Goal: Transaction & Acquisition: Purchase product/service

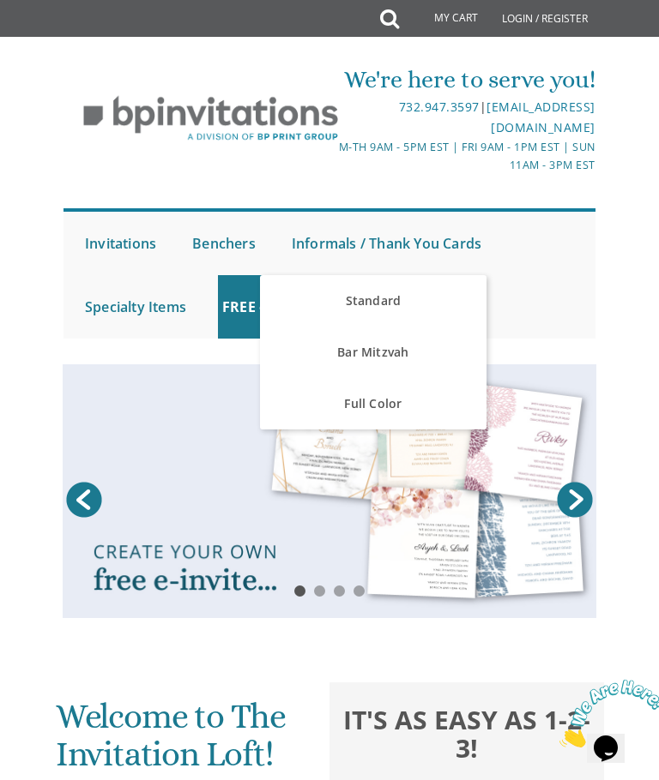
click at [376, 306] on link "Standard" at bounding box center [373, 300] width 226 height 51
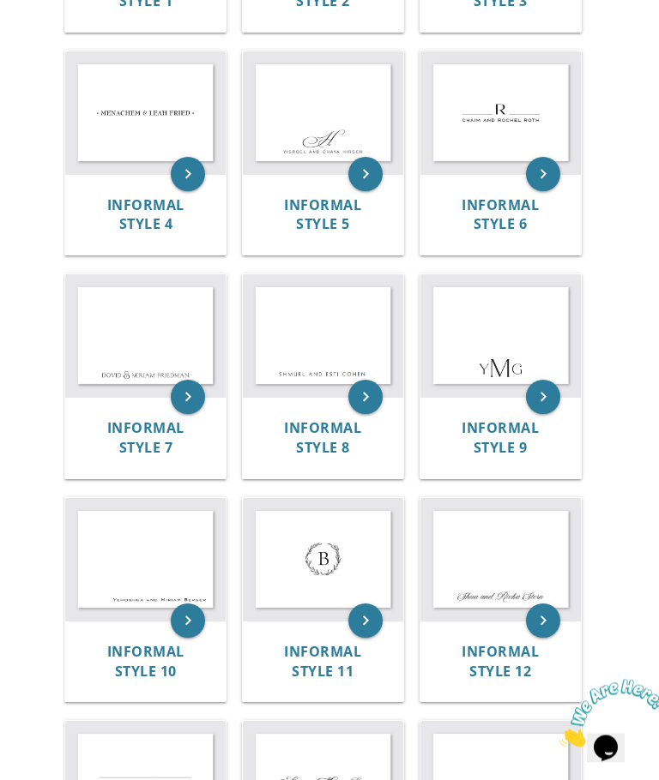
scroll to position [736, 0]
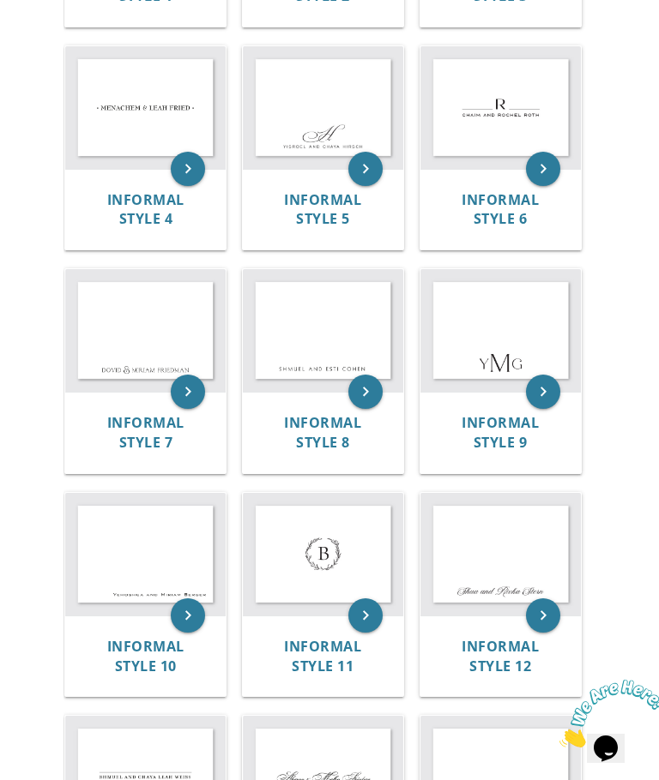
click at [188, 544] on img at bounding box center [145, 554] width 160 height 123
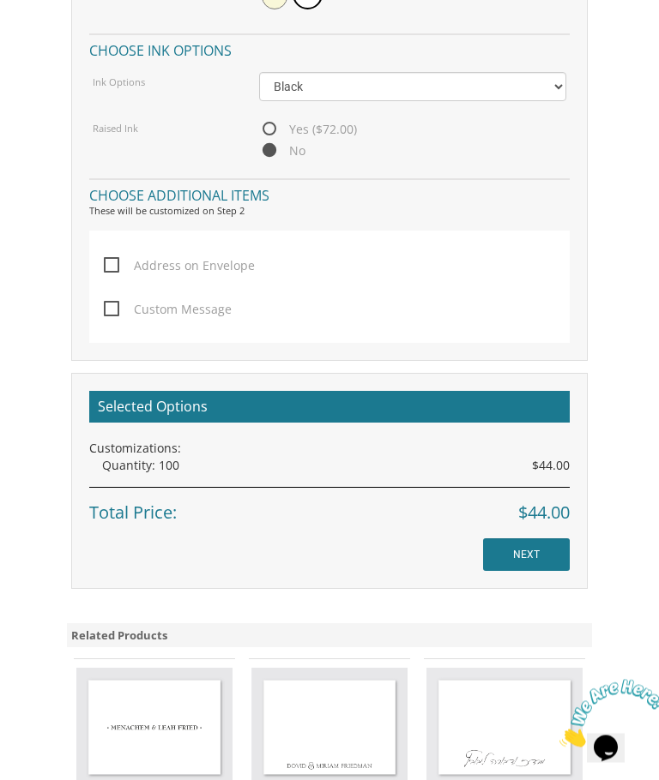
scroll to position [1654, 0]
click at [546, 551] on input "NEXT" at bounding box center [526, 555] width 87 height 33
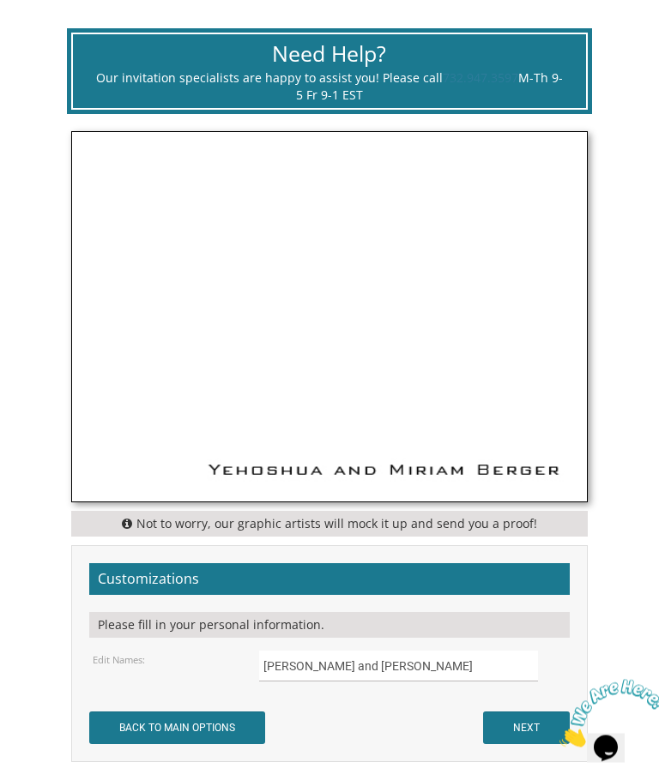
scroll to position [712, 0]
click at [455, 669] on input "[PERSON_NAME] and [PERSON_NAME]" at bounding box center [398, 666] width 278 height 31
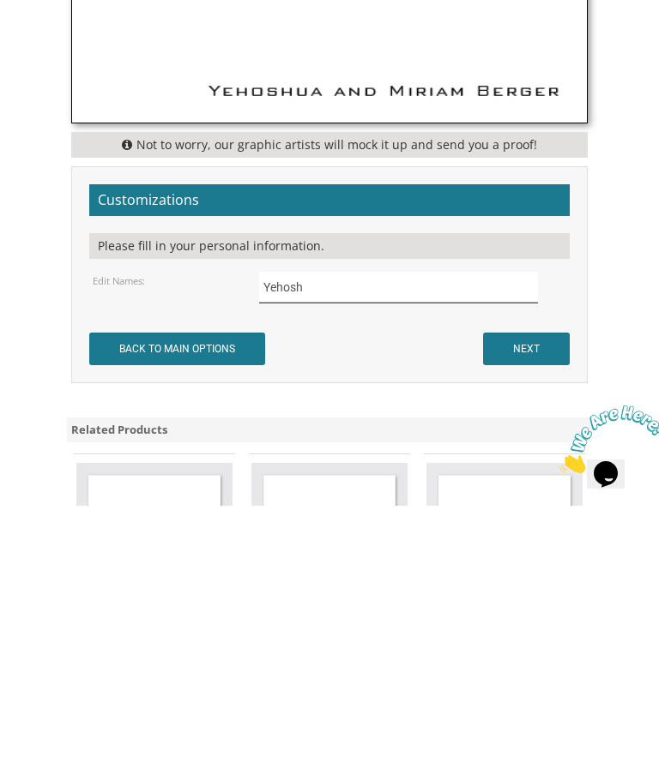
type input "Yehos"
type input "[PERSON_NAME] & [PERSON_NAME]"
click at [539, 607] on input "NEXT" at bounding box center [526, 623] width 87 height 33
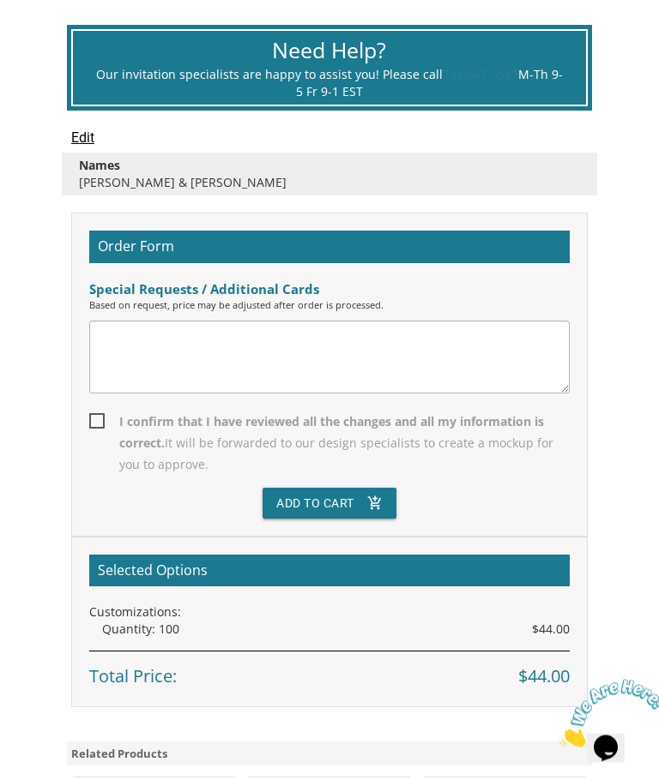
scroll to position [715, 0]
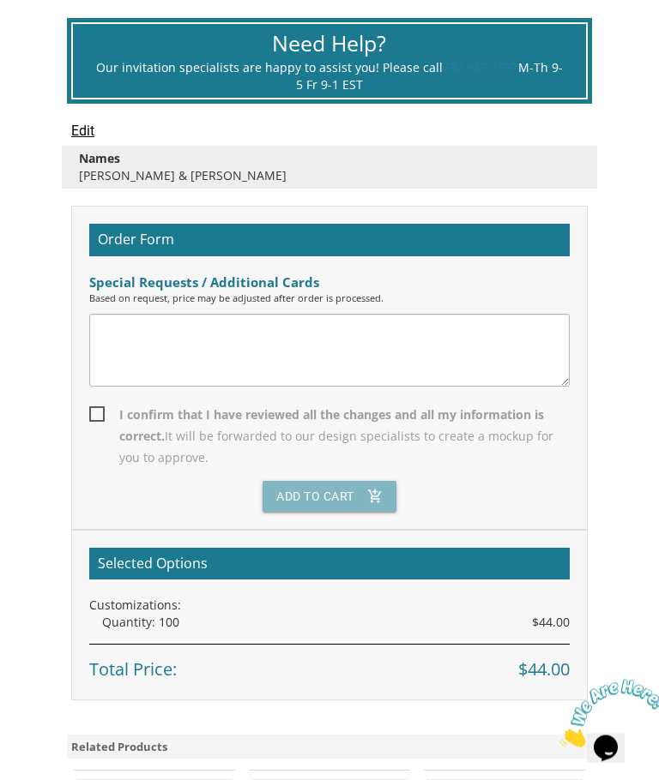
click at [318, 497] on button "Add To Cart add_shopping_cart" at bounding box center [329, 497] width 134 height 31
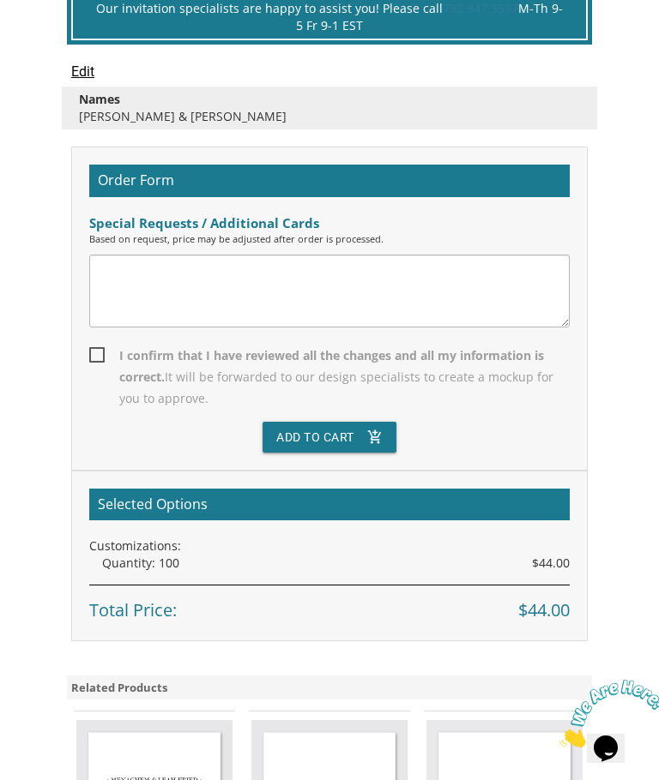
click at [104, 352] on span "I confirm that I have reviewed all the changes and all my information is correc…" at bounding box center [329, 377] width 480 height 64
click at [100, 352] on input "I confirm that I have reviewed all the changes and all my information is correc…" at bounding box center [94, 353] width 11 height 11
checkbox input "true"
click at [356, 427] on button "Add To Cart add_shopping_cart" at bounding box center [329, 437] width 134 height 31
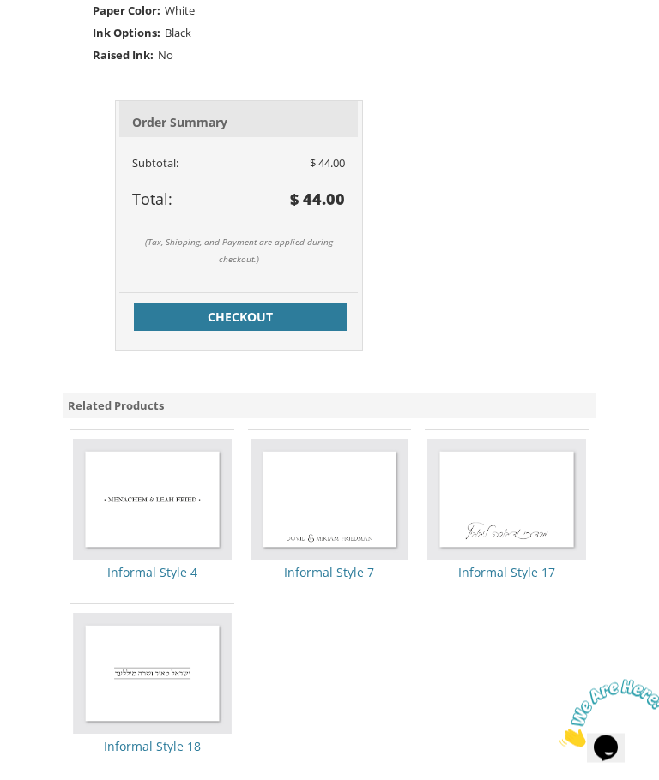
scroll to position [775, 0]
click at [287, 308] on span "Checkout" at bounding box center [240, 316] width 192 height 17
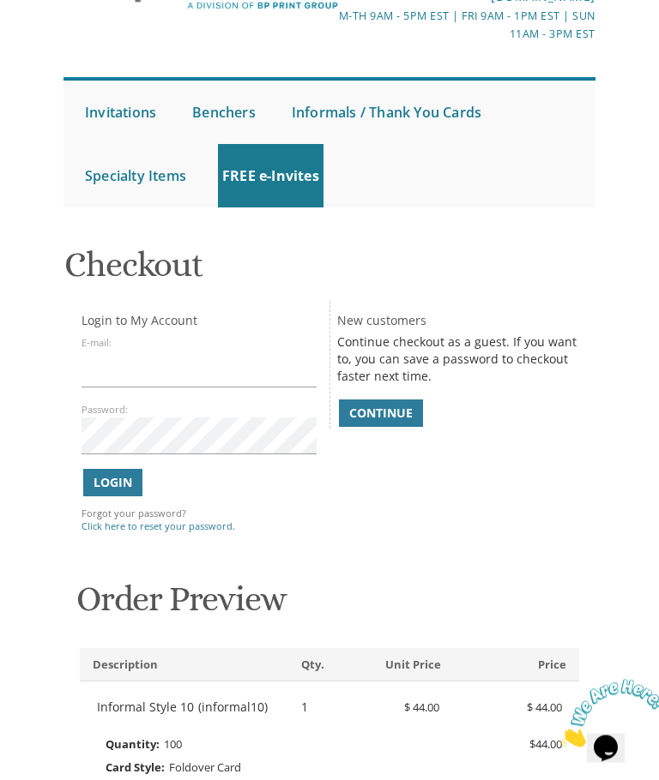
scroll to position [137, 0]
click at [398, 413] on span "Continue" at bounding box center [380, 413] width 63 height 17
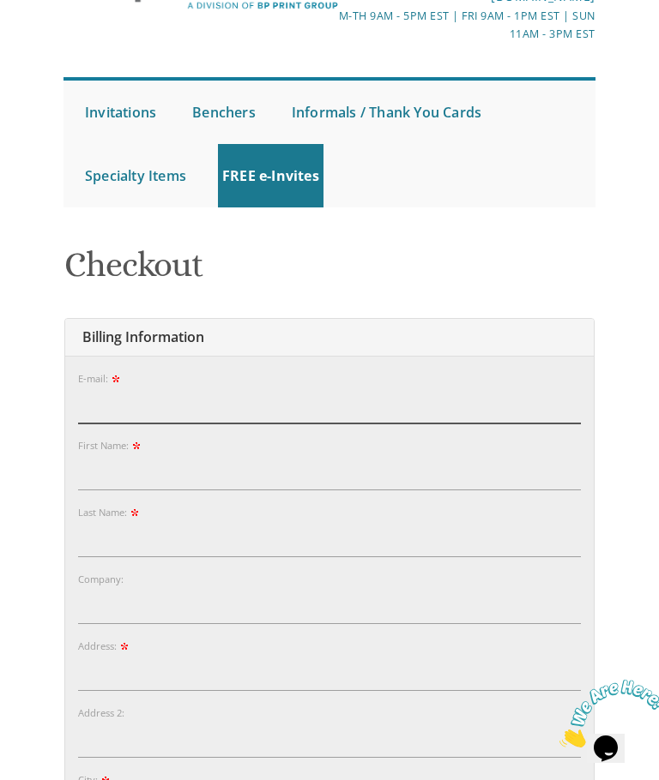
click at [354, 393] on input "E-mail:" at bounding box center [329, 405] width 502 height 37
type input "nechamawolf7@gmail.com"
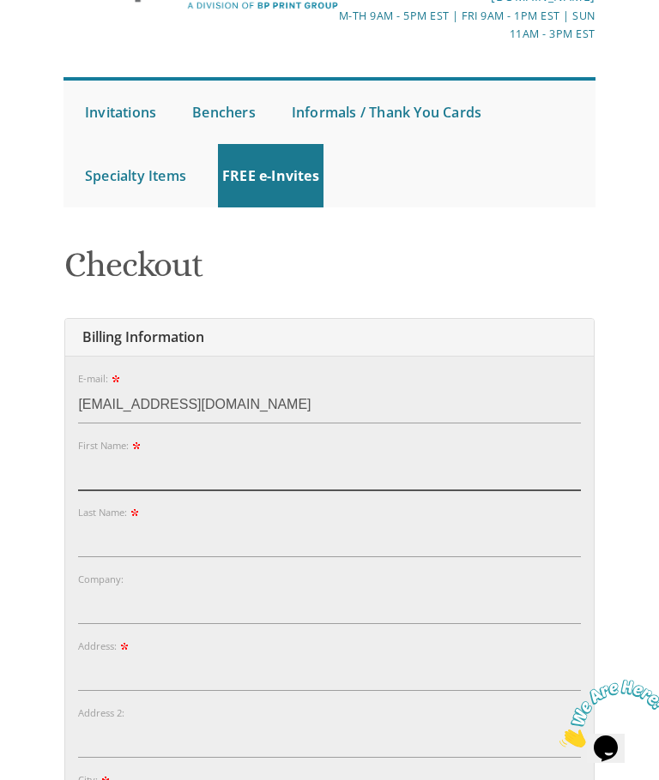
click at [361, 482] on input "First Name:" at bounding box center [329, 472] width 502 height 37
type input "Nechama"
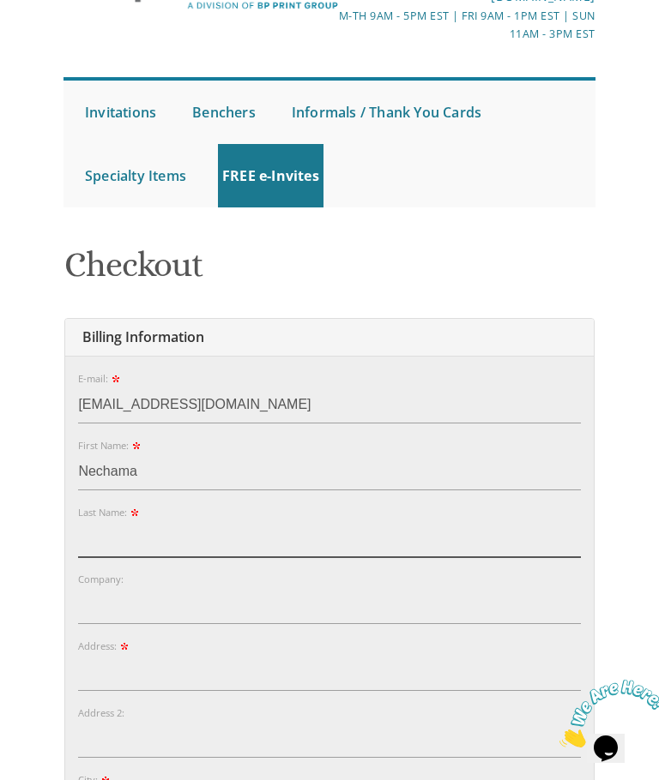
click at [382, 539] on input "Last Name:" at bounding box center [329, 539] width 502 height 37
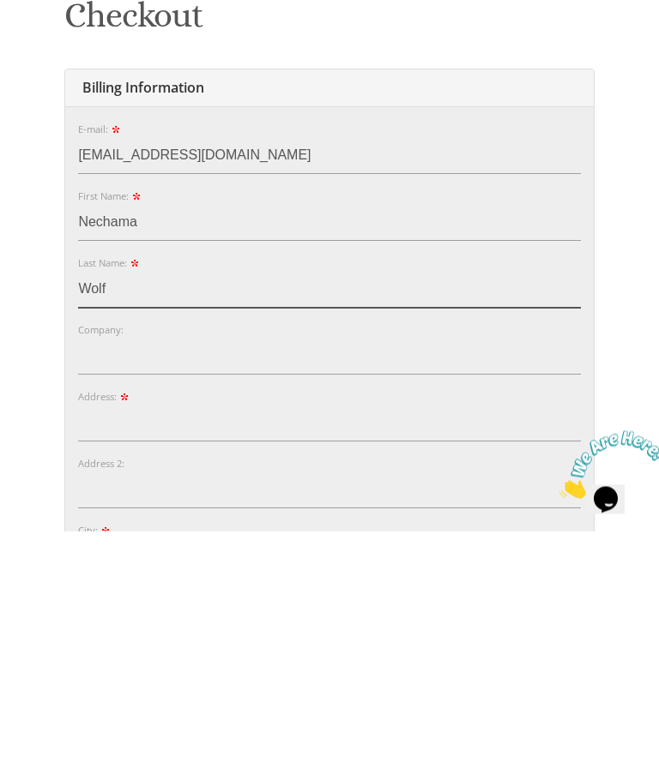
type input "Wolf"
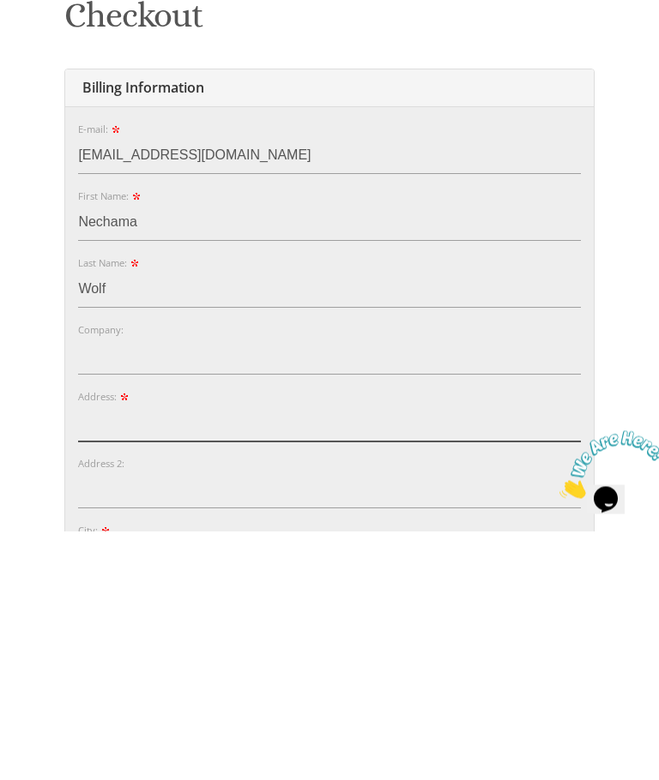
click at [416, 654] on input "Address:" at bounding box center [329, 672] width 502 height 37
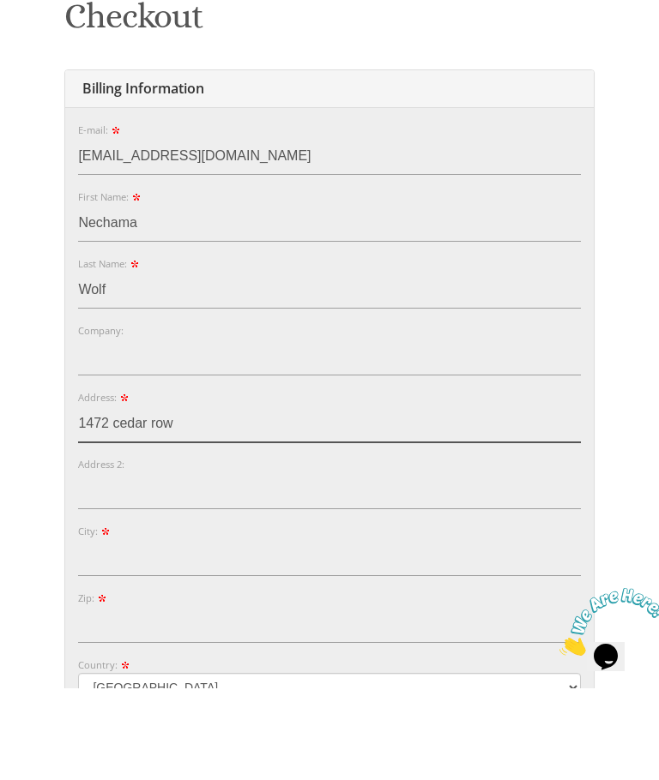
scroll to position [295, 0]
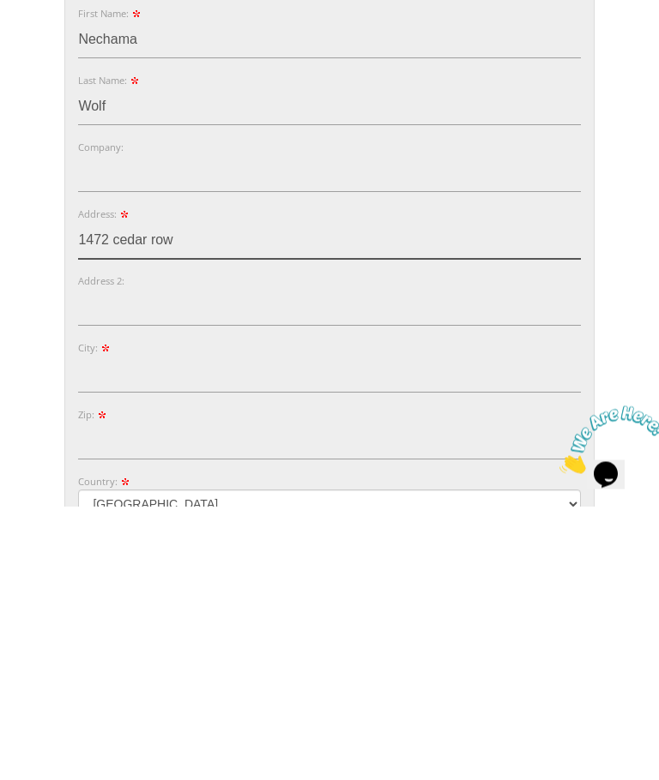
type input "1472 cedar row"
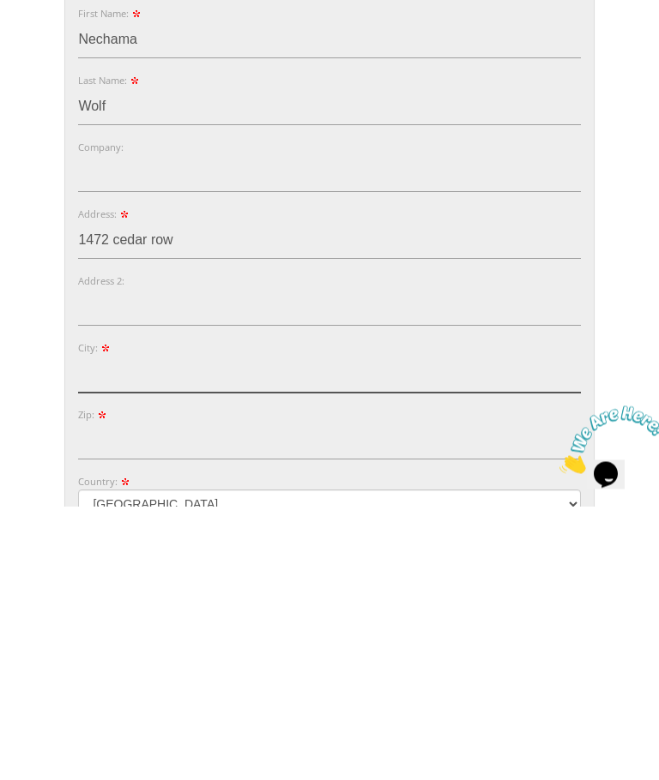
click at [375, 630] on input "City:" at bounding box center [329, 648] width 502 height 37
type input "Lakewood"
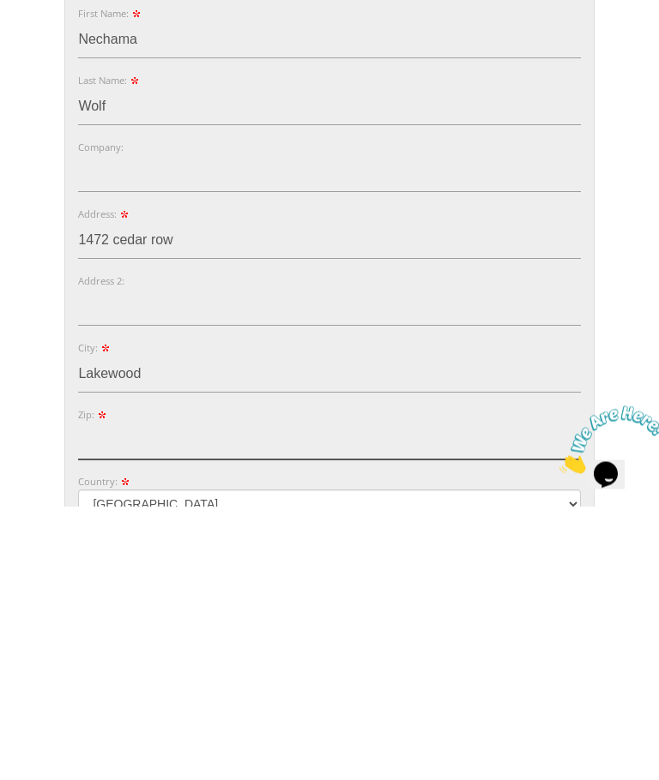
click at [335, 697] on input "Zip:" at bounding box center [329, 715] width 502 height 37
type input "08701"
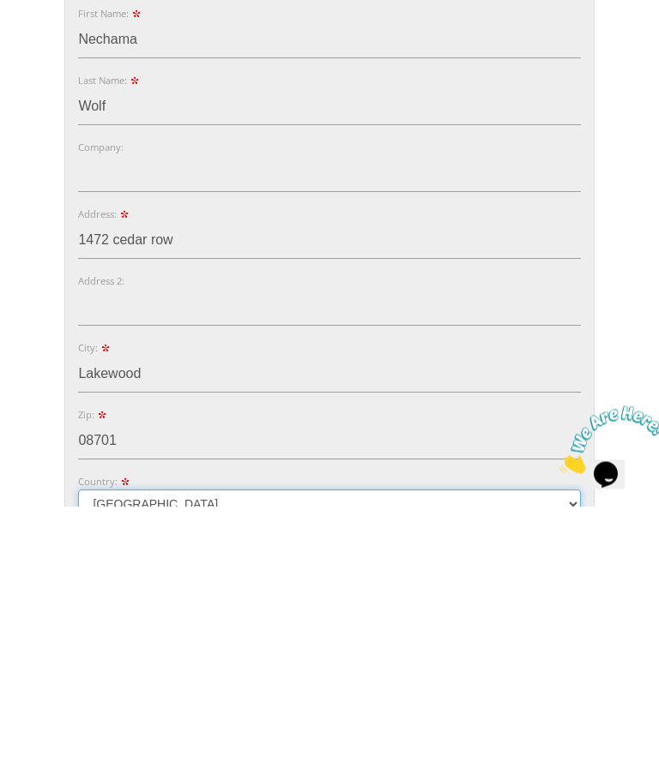
click at [414, 764] on select "Australia Canada United Kingdom United States" at bounding box center [329, 778] width 502 height 29
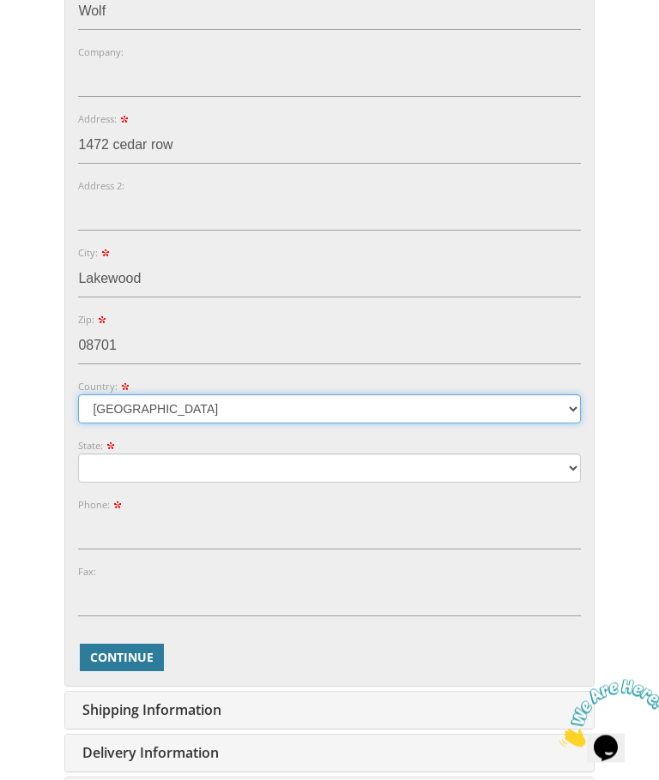
scroll to position [664, 0]
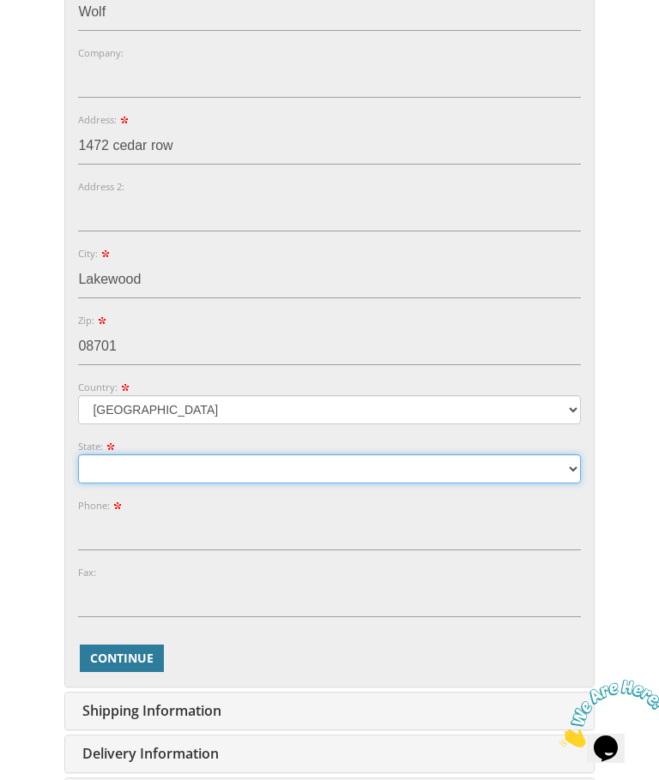
click at [364, 463] on select "Alabama Alaska Guam" at bounding box center [329, 469] width 502 height 29
select select "NJ"
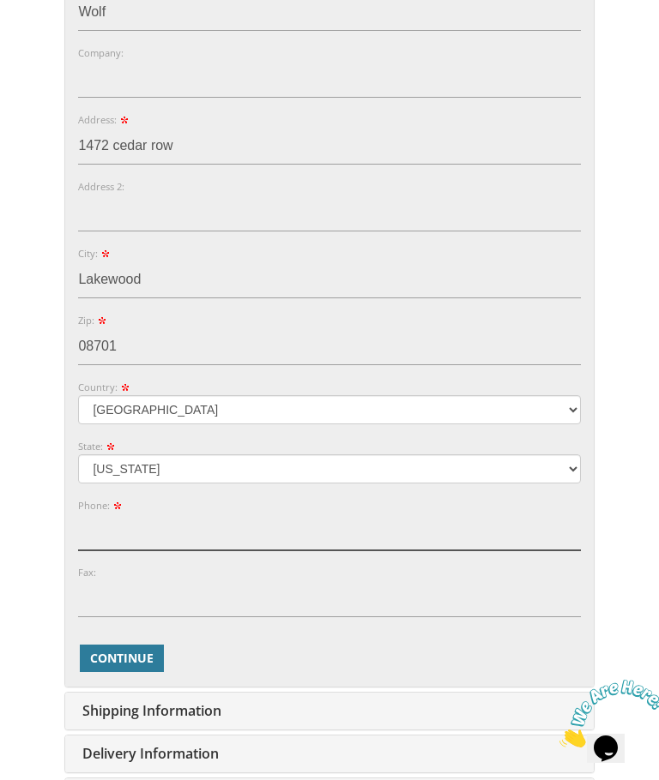
click at [375, 520] on input "Phone:" at bounding box center [329, 532] width 502 height 37
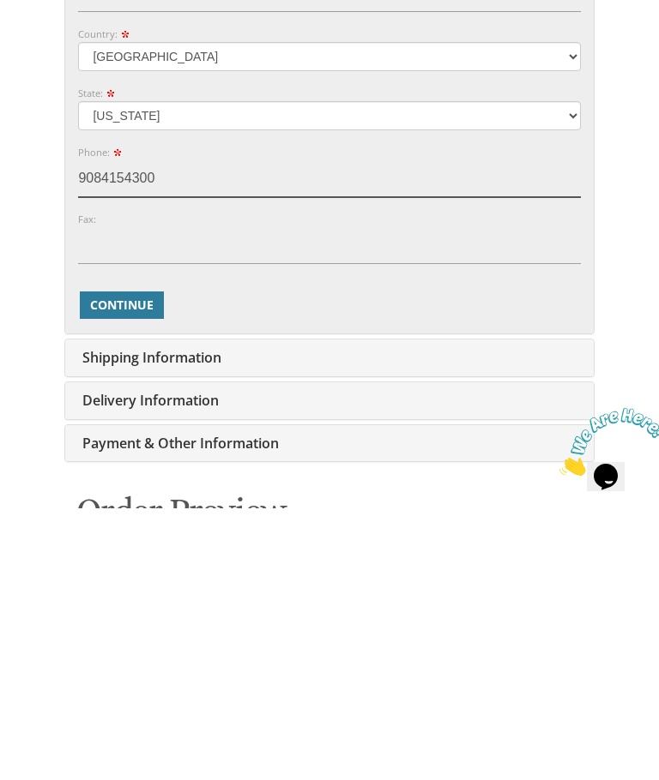
type input "9084154300"
click at [402, 611] on div "Shipping Information Edit" at bounding box center [328, 629] width 527 height 37
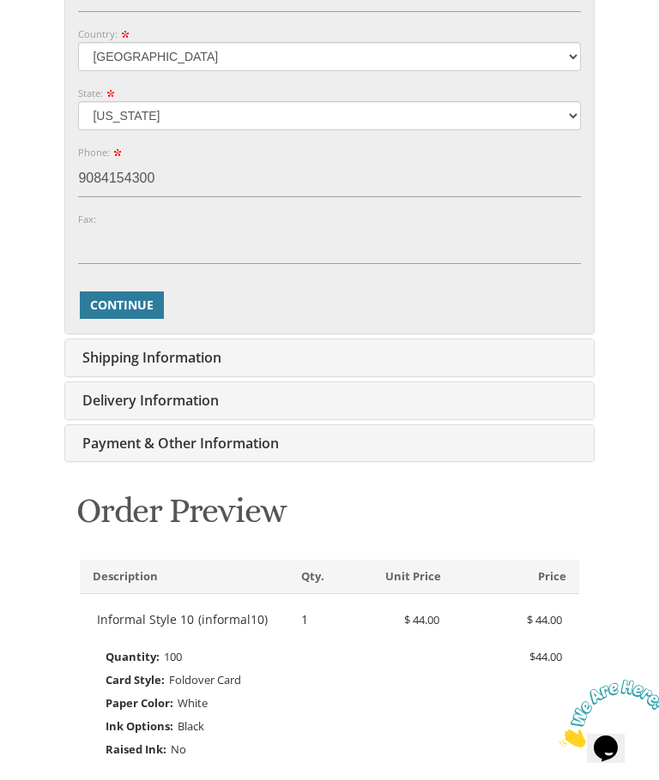
click at [142, 298] on span "Continue" at bounding box center [121, 305] width 63 height 17
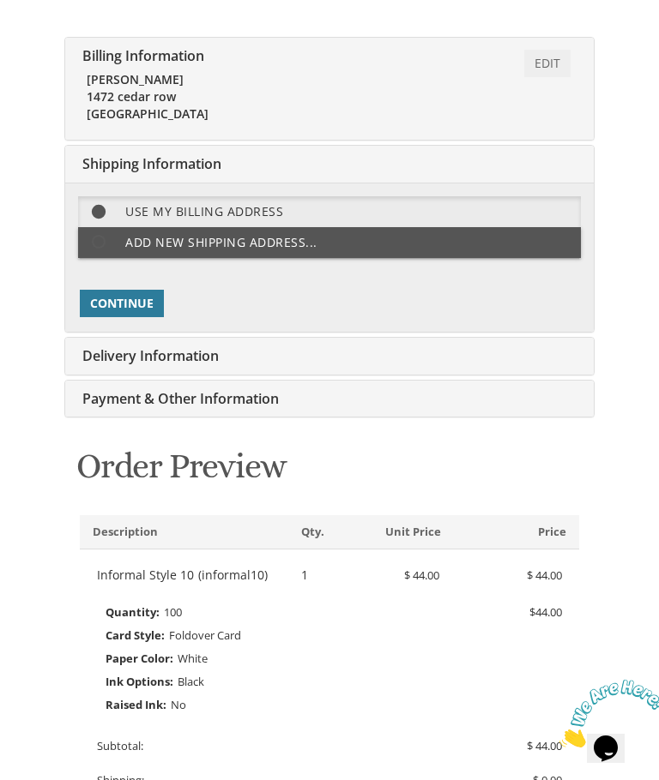
scroll to position [416, 0]
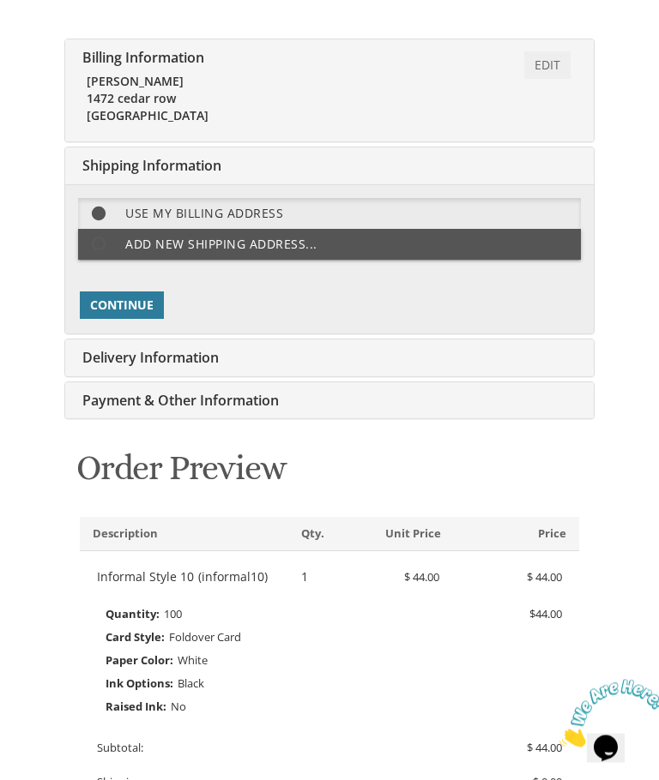
click at [128, 301] on span "Continue" at bounding box center [121, 306] width 63 height 17
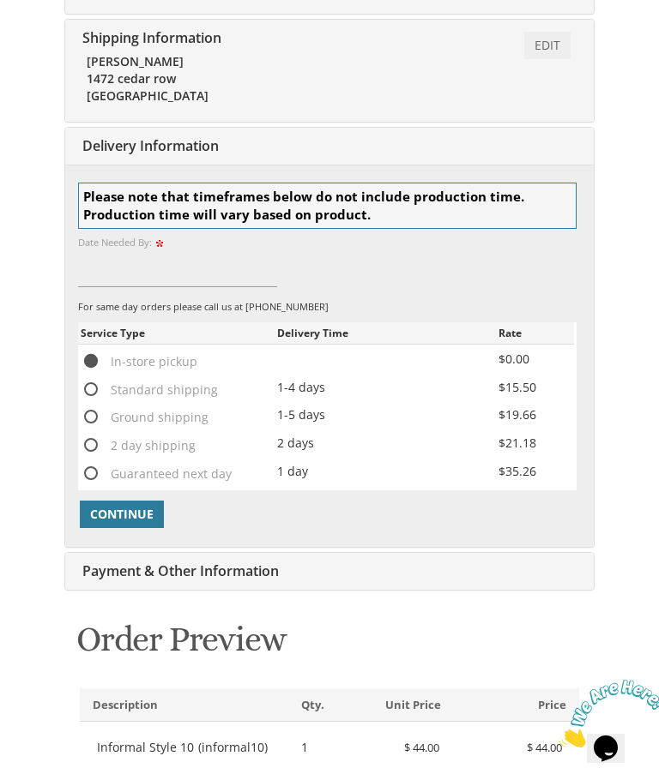
scroll to position [636, 0]
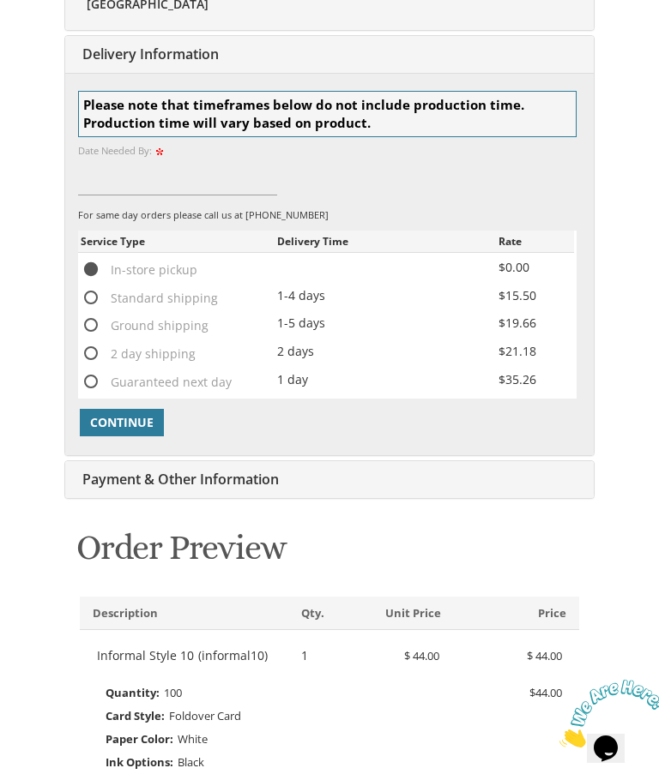
click at [317, 295] on div "1-4 days" at bounding box center [387, 295] width 220 height 19
click at [91, 291] on span "Standard shipping" at bounding box center [149, 297] width 137 height 21
click at [91, 291] on input "Standard shipping" at bounding box center [86, 296] width 11 height 11
radio input "true"
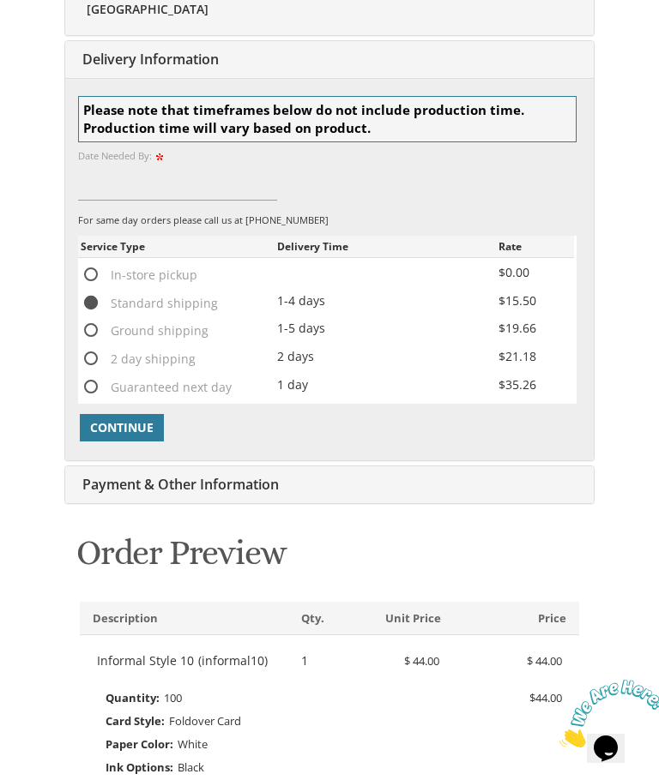
scroll to position [632, 0]
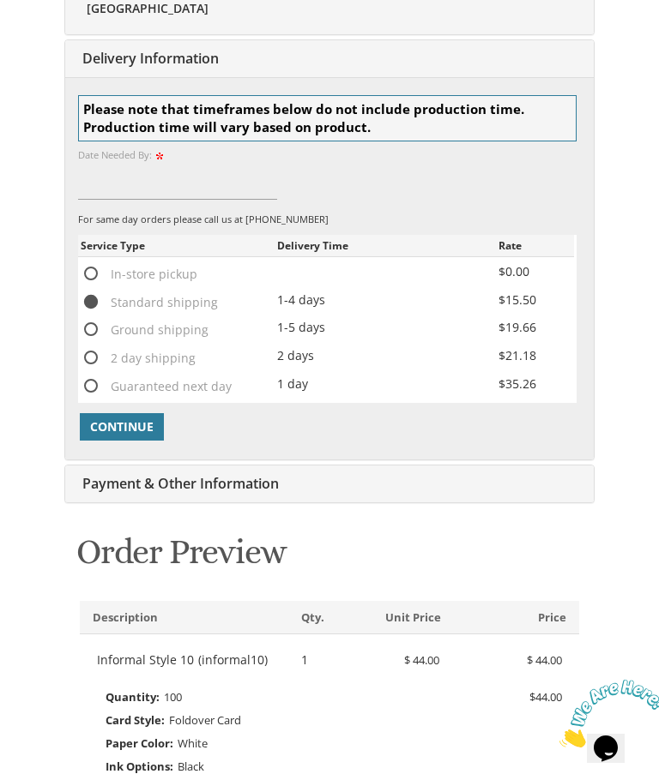
click at [165, 270] on span "In-store pickup" at bounding box center [139, 273] width 117 height 21
click at [92, 270] on input "In-store pickup" at bounding box center [86, 272] width 11 height 11
radio input "true"
click at [142, 419] on span "Continue" at bounding box center [121, 427] width 63 height 17
type input "09/02/2025"
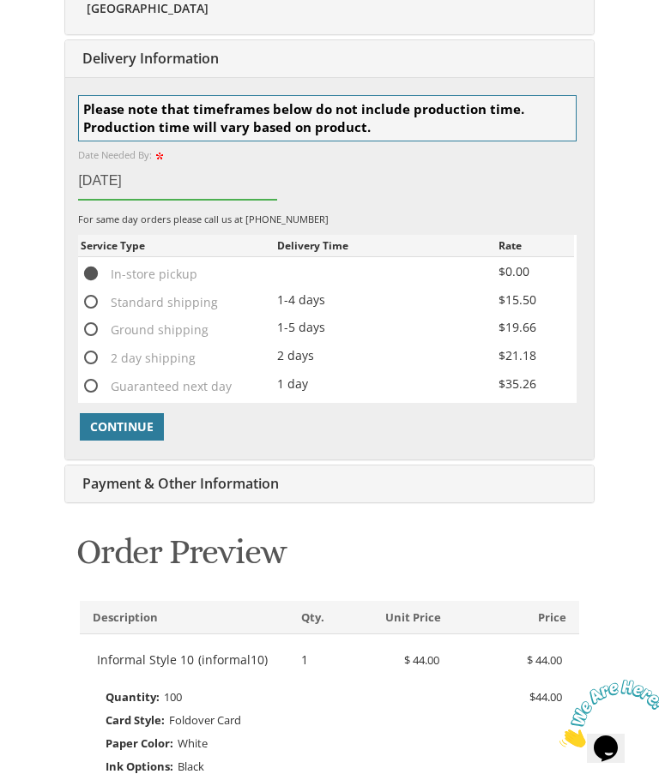
click at [126, 419] on span "Continue" at bounding box center [121, 427] width 63 height 17
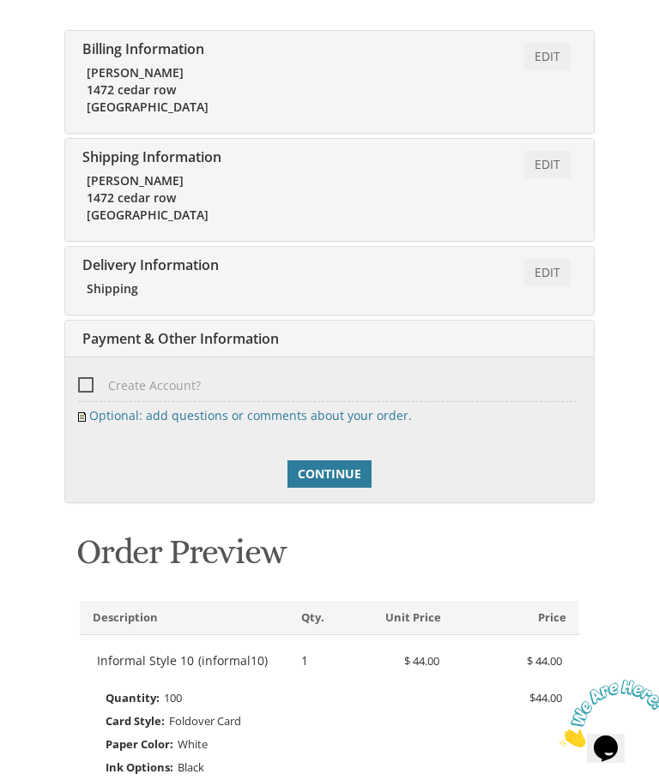
scroll to position [424, 0]
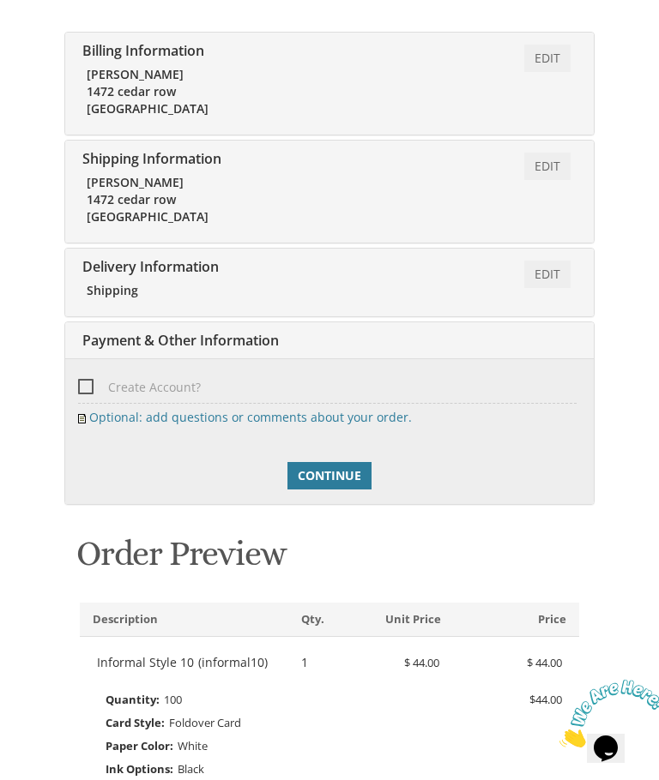
click at [327, 478] on span "Continue" at bounding box center [329, 475] width 63 height 17
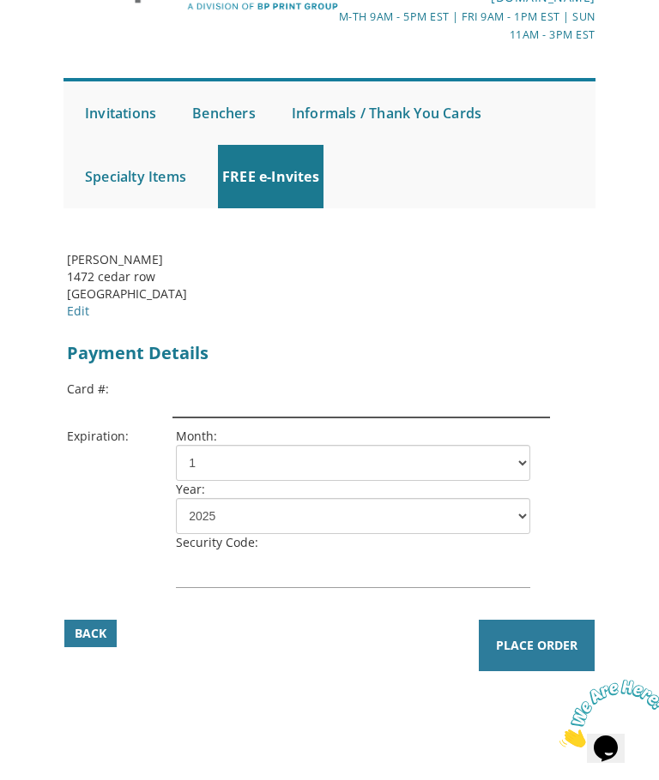
click at [336, 413] on input "text" at bounding box center [360, 399] width 377 height 37
click at [333, 390] on input "text" at bounding box center [360, 399] width 377 height 37
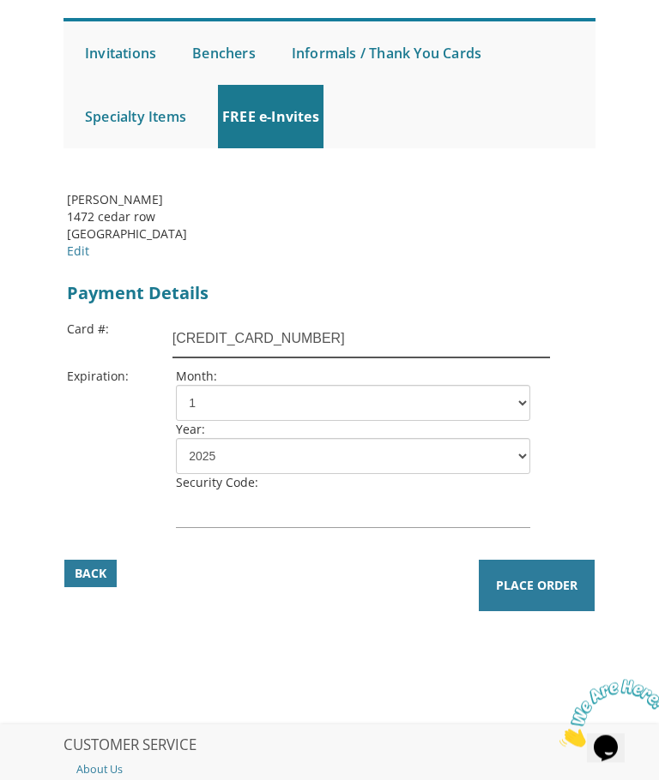
type input "341174311951009"
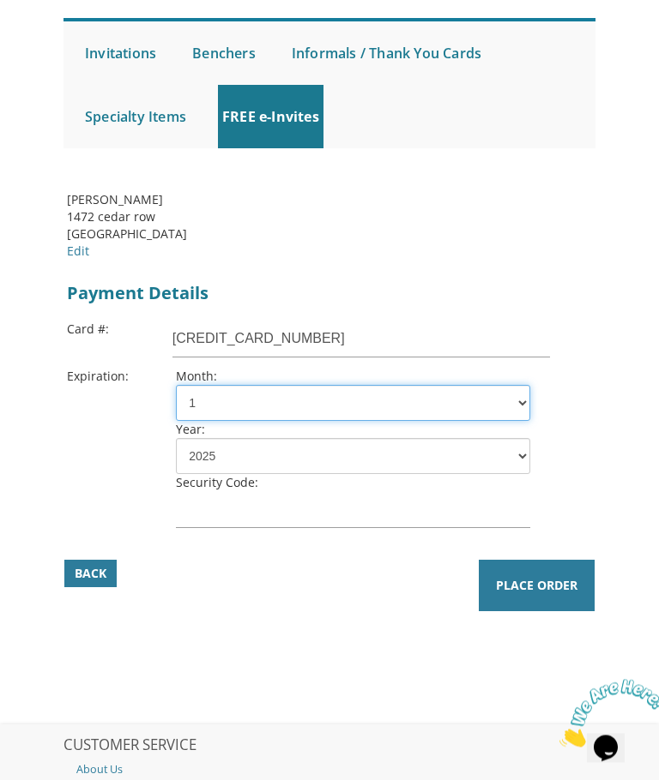
click at [256, 401] on select "1 2 3 4 5 6 7 8 9 10 11 12" at bounding box center [353, 404] width 354 height 36
select select "10"
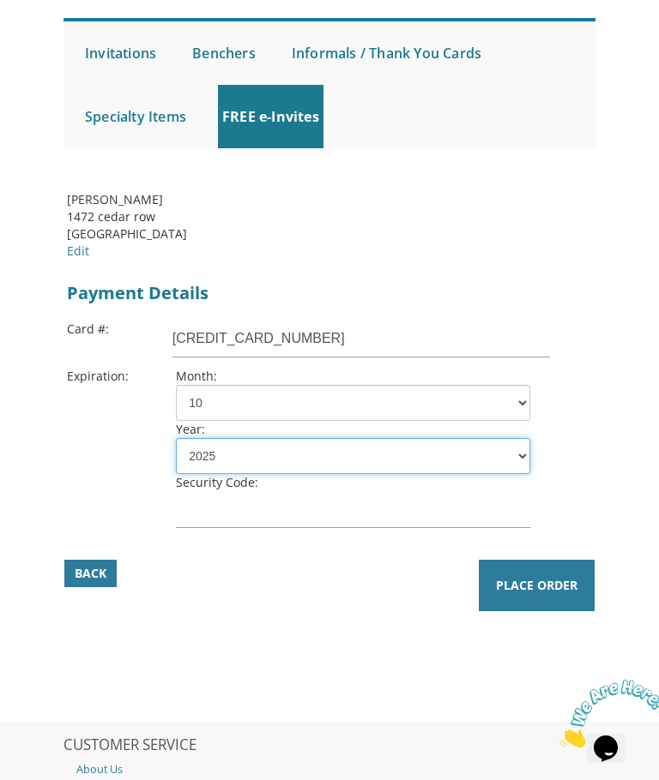
click at [232, 469] on select "2025 2026 2027 2028 2029 2030 2031 2032 2033 2034 2035" at bounding box center [353, 456] width 354 height 36
click at [239, 455] on select "2025 2026 2027 2028 2029 2030 2031 2032 2033 2034 2035" at bounding box center [353, 456] width 354 height 36
select select "29"
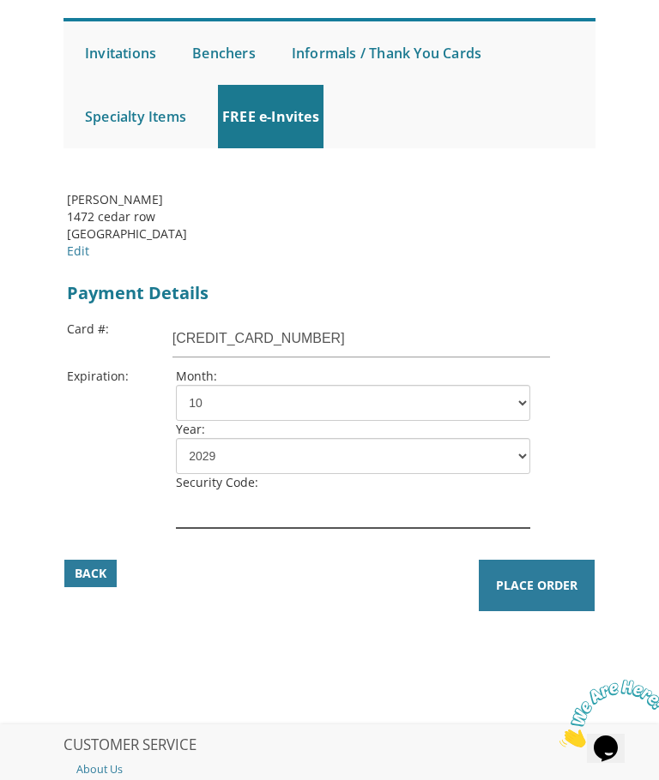
click at [375, 500] on input "text" at bounding box center [353, 509] width 354 height 37
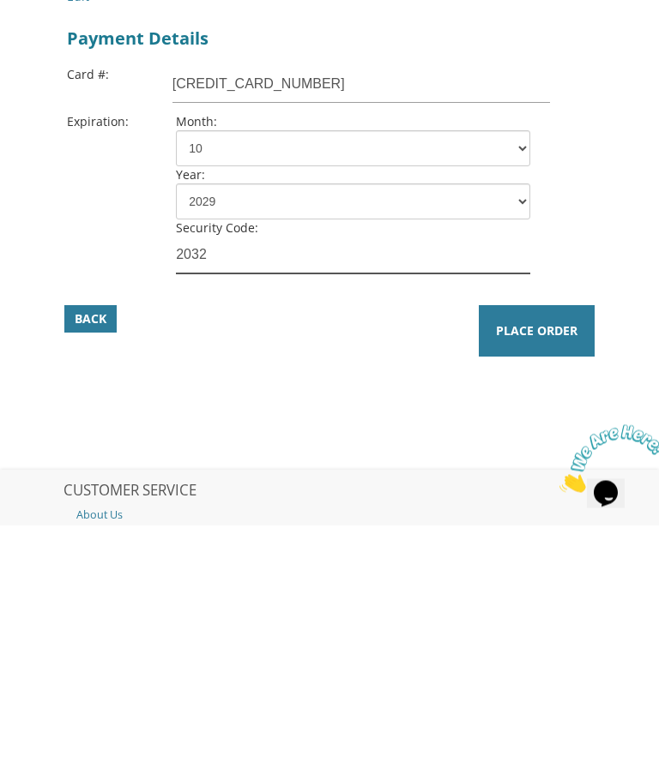
type input "2032"
click at [528, 578] on span "Place Order" at bounding box center [536, 586] width 81 height 17
